Goal: Task Accomplishment & Management: Manage account settings

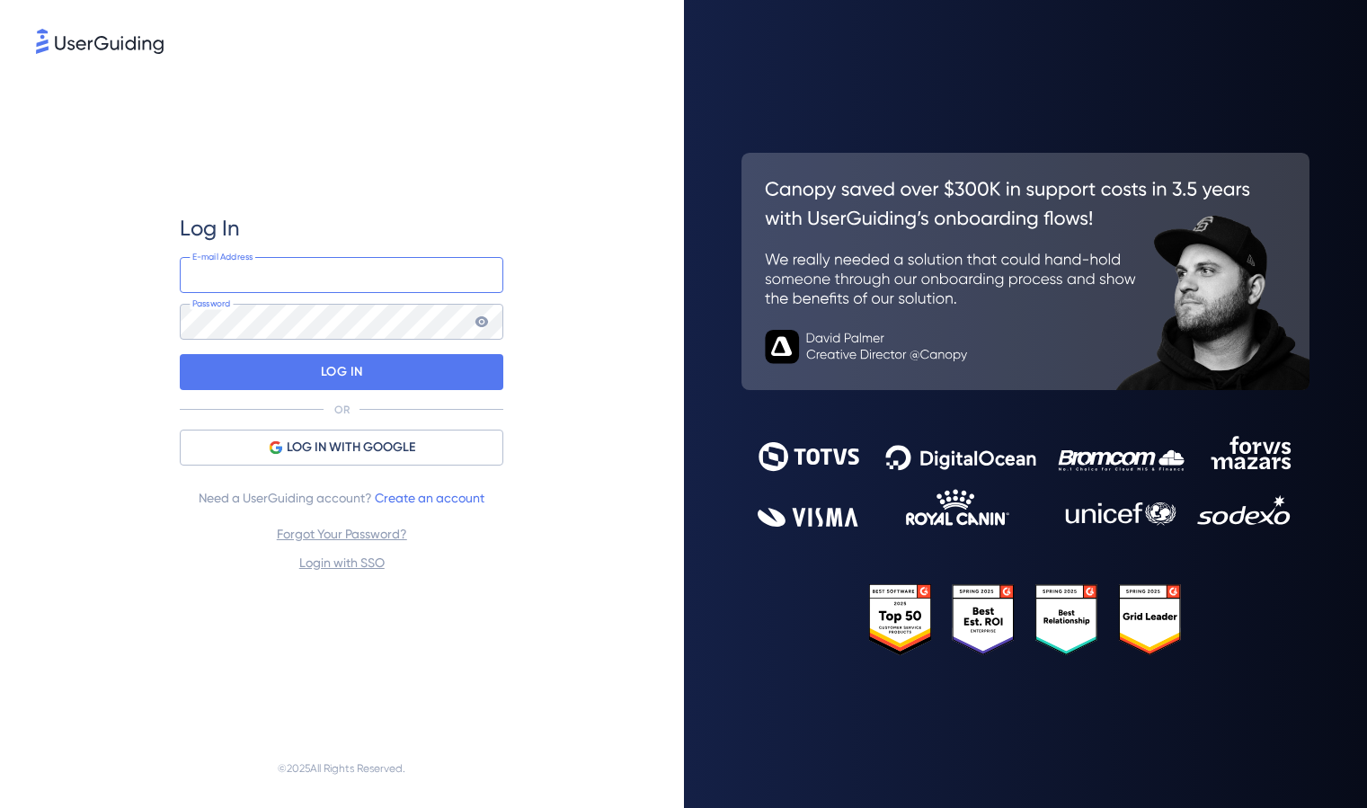
type input "[PERSON_NAME][EMAIL_ADDRESS][DOMAIN_NAME]"
click at [180, 358] on div at bounding box center [180, 358] width 0 height 0
click at [180, 311] on div at bounding box center [180, 311] width 0 height 0
click at [483, 320] on icon at bounding box center [482, 321] width 13 height 11
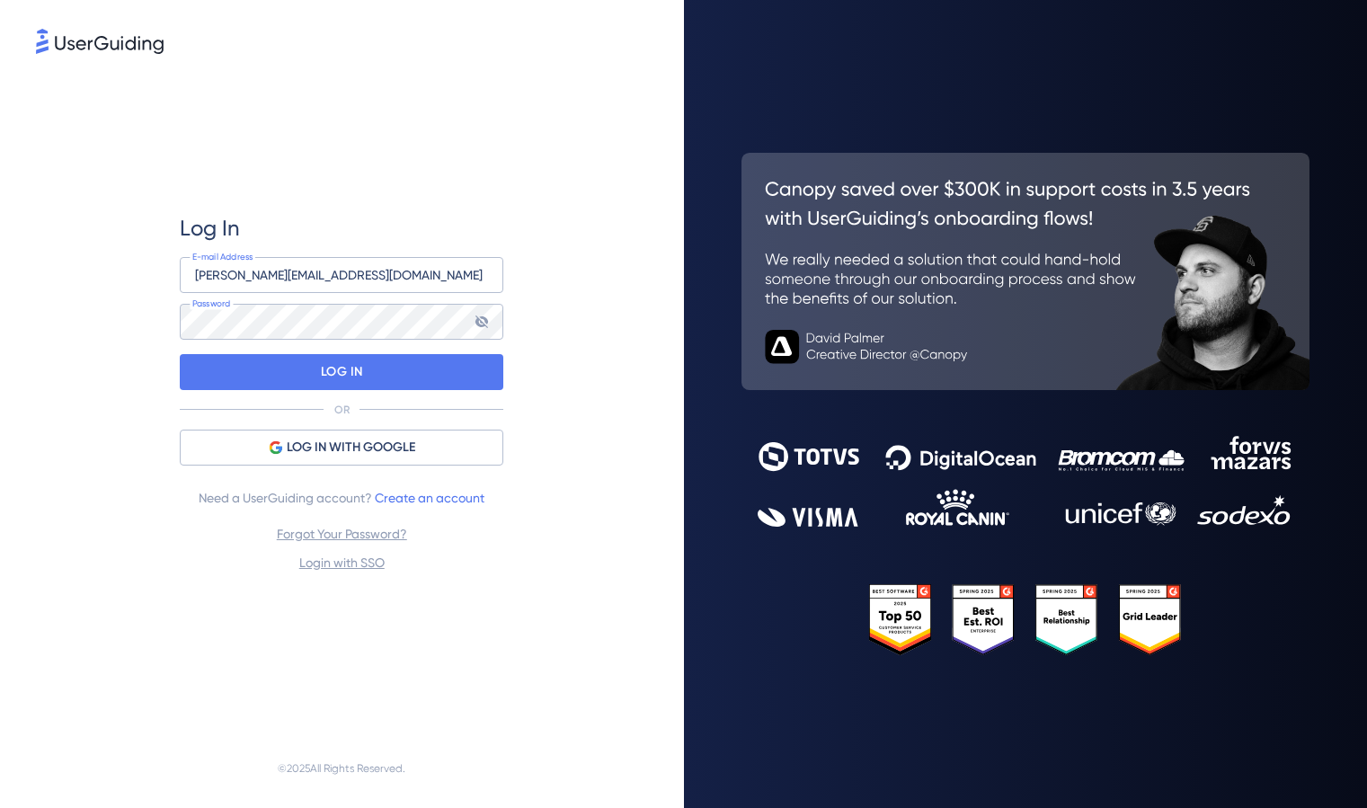
click at [180, 311] on div at bounding box center [180, 311] width 0 height 0
click at [348, 380] on p "LOG IN" at bounding box center [342, 372] width 42 height 29
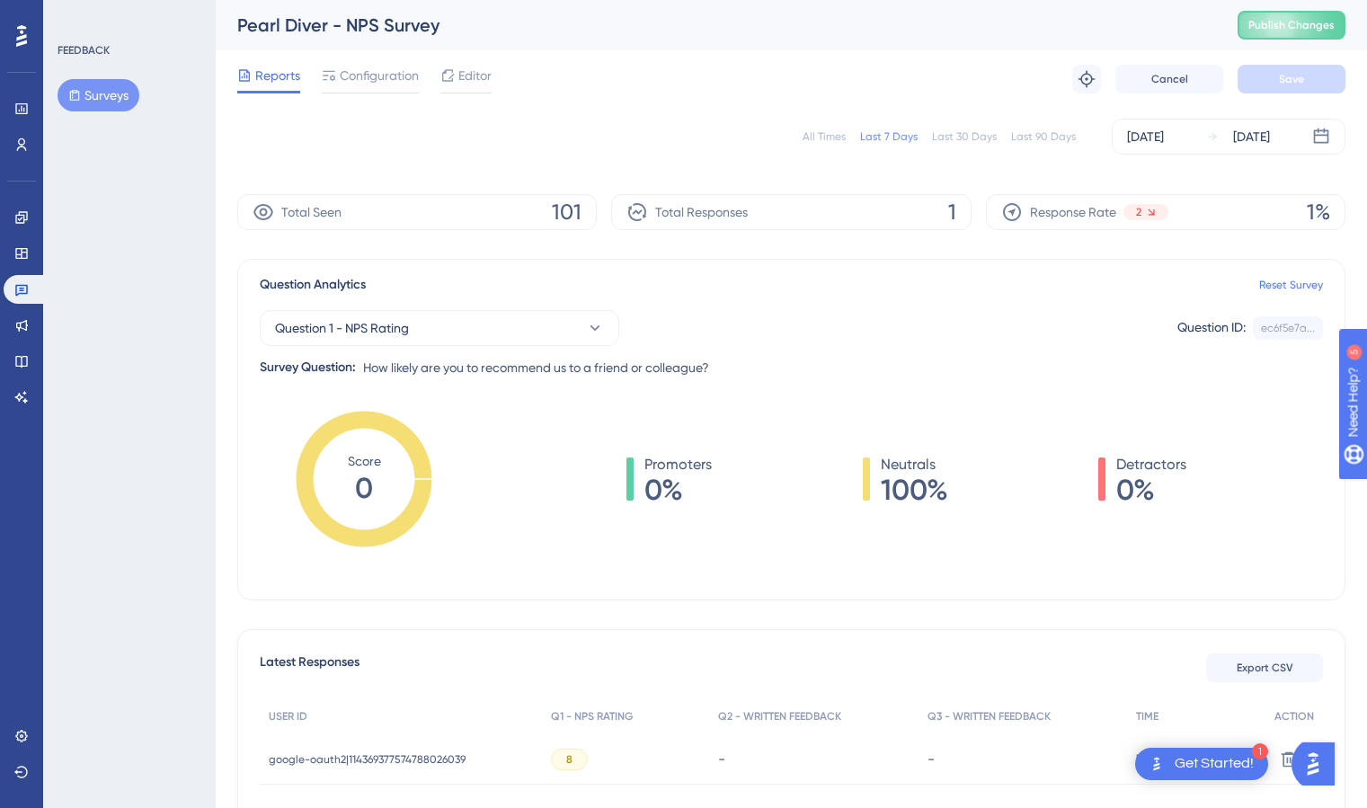
click at [842, 133] on div "All Times" at bounding box center [824, 136] width 43 height 14
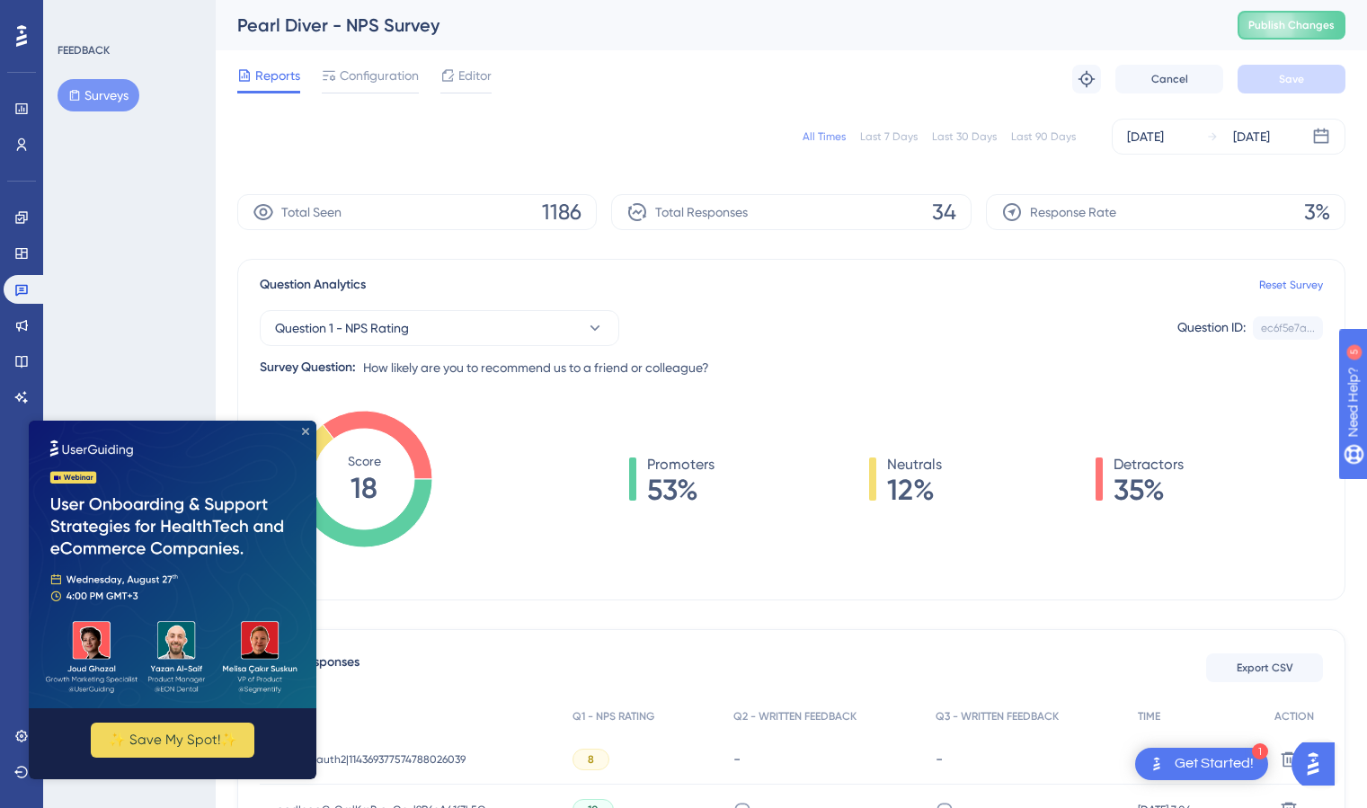
click at [308, 431] on icon "Close Preview" at bounding box center [305, 431] width 7 height 7
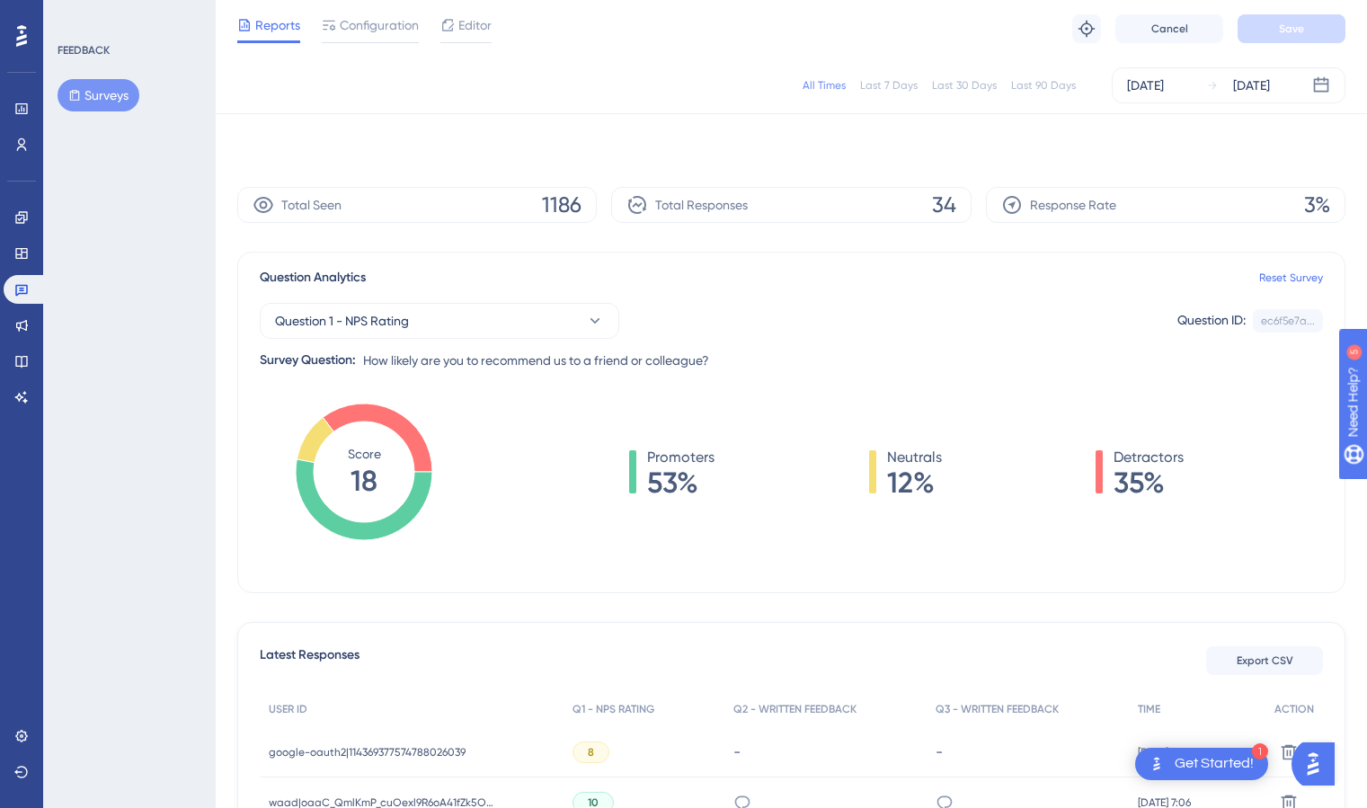
scroll to position [275, 0]
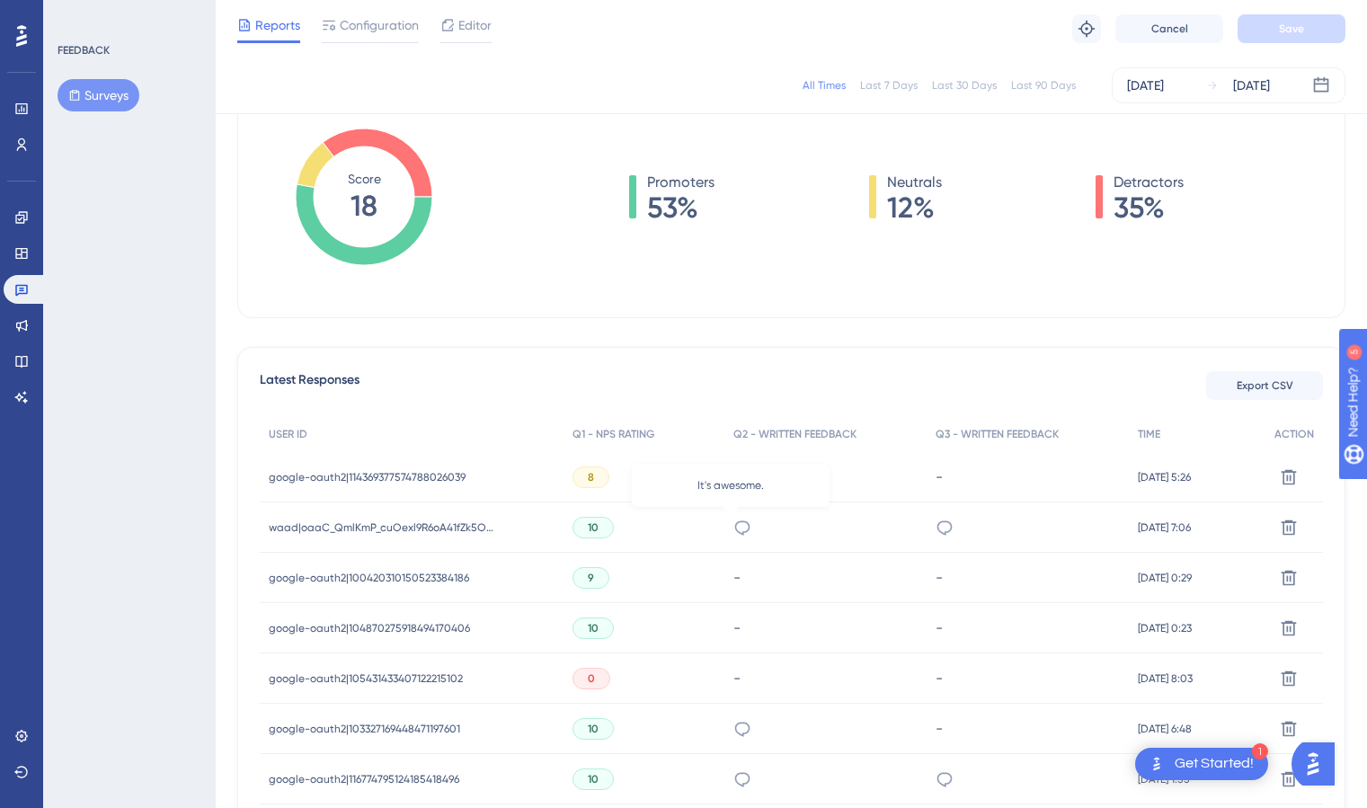
click at [735, 533] on icon at bounding box center [742, 527] width 15 height 14
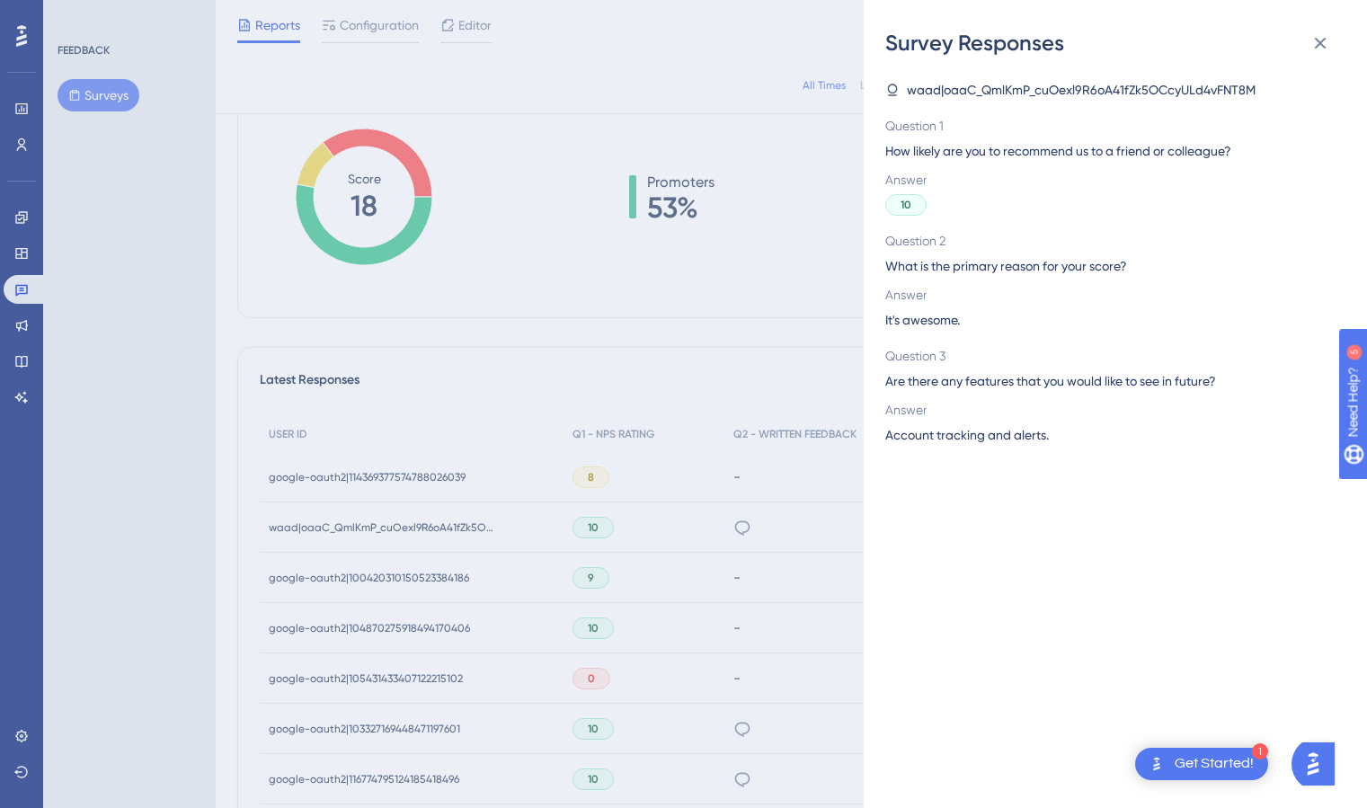
click at [768, 521] on div "Survey Responses waad|oaaC_QmlKmP_cuOexl9R6oA41fZk5OCcyULd4vFNT8M Question 1 Ho…" at bounding box center [683, 404] width 1367 height 808
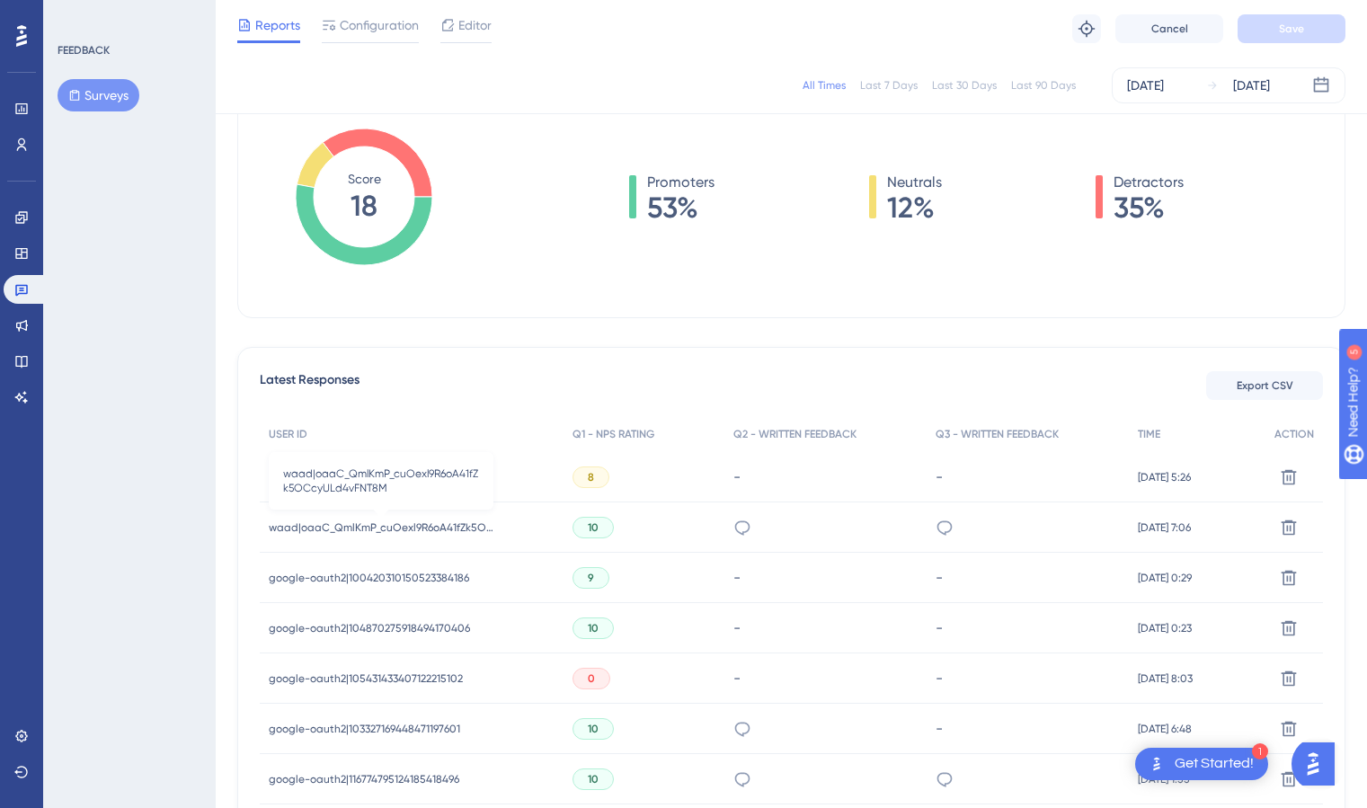
click at [443, 526] on span "waad|oaaC_QmlKmP_cuOexl9R6oA41fZk5OCcyULd4vFNT8M" at bounding box center [381, 527] width 225 height 14
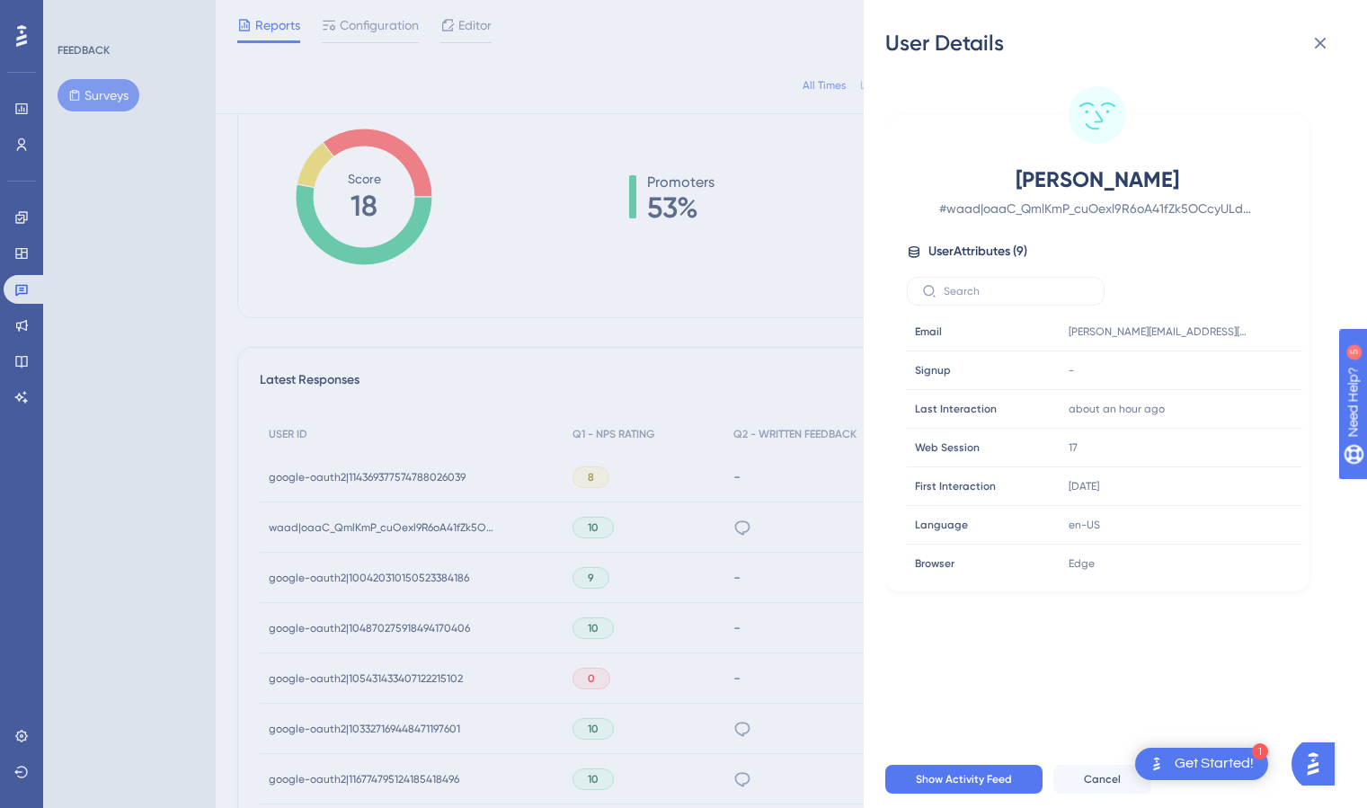
click at [523, 540] on div "User Details [PERSON_NAME] # [PERSON_NAME]|oaaC_QmlKmP_cuOexl9R6oA41fZk5OCcyULd…" at bounding box center [683, 404] width 1367 height 808
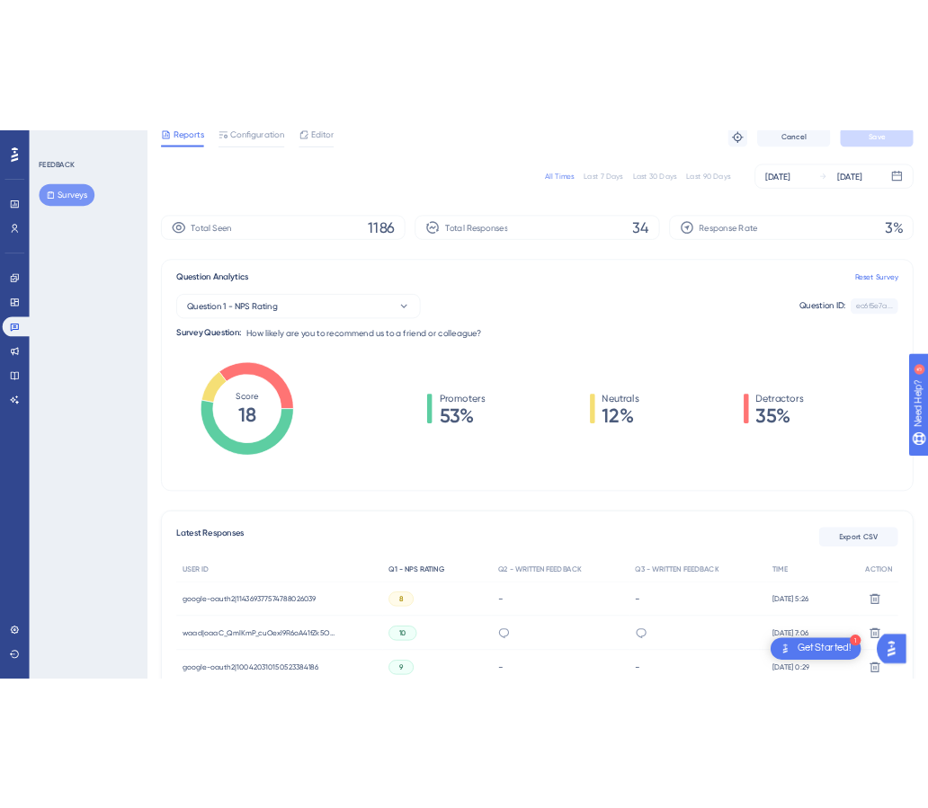
scroll to position [34, 0]
